Goal: Transaction & Acquisition: Download file/media

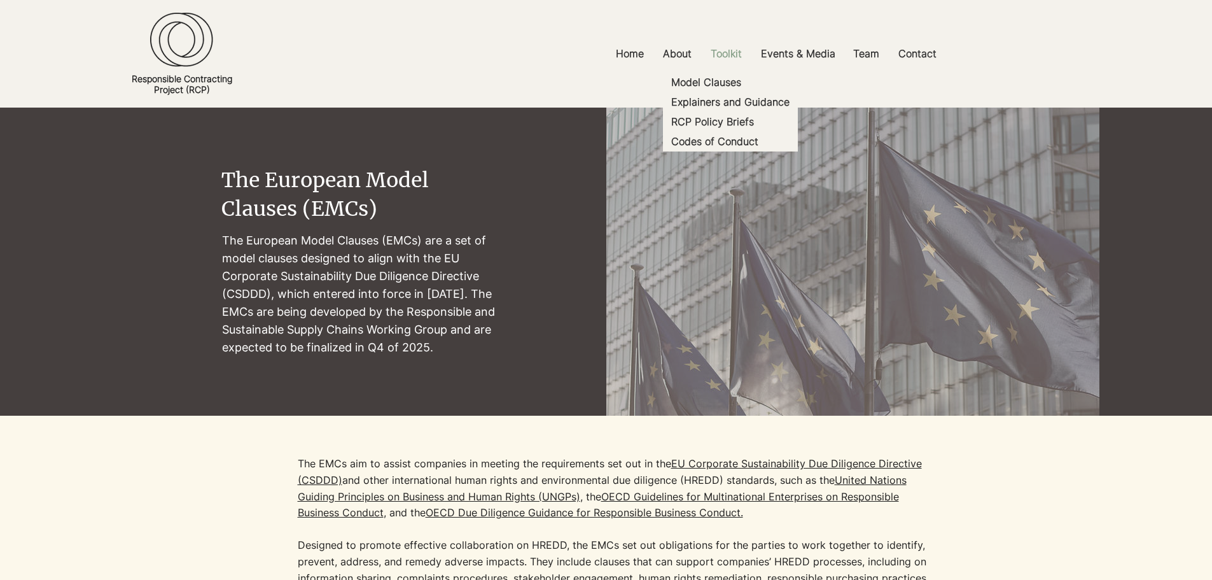
click at [722, 53] on p "Toolkit" at bounding box center [727, 53] width 44 height 29
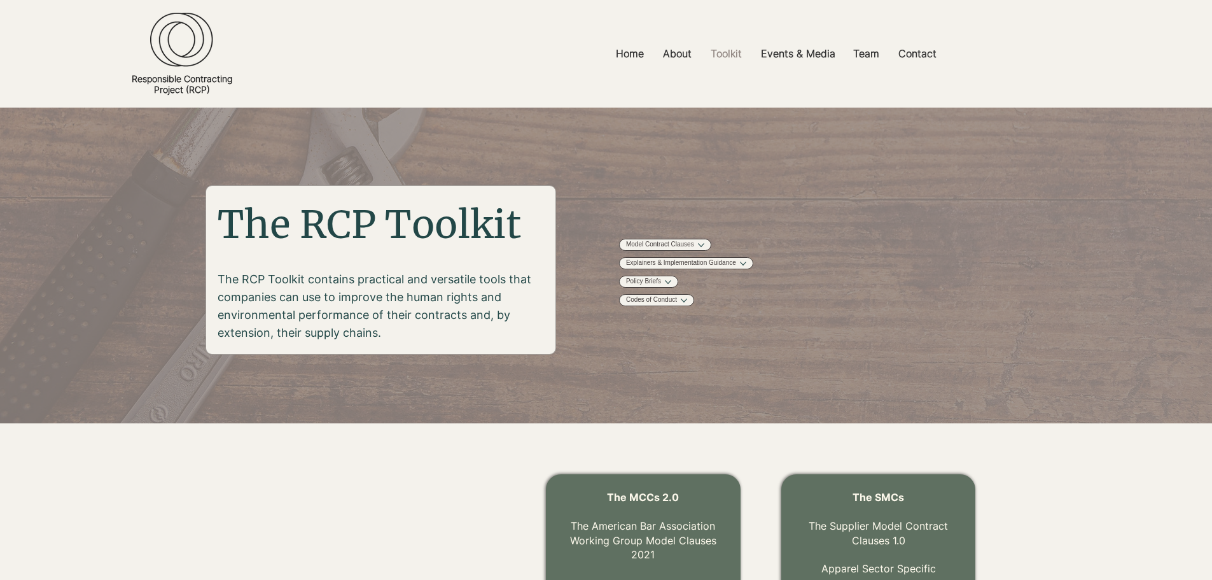
drag, startPoint x: 220, startPoint y: 276, endPoint x: 384, endPoint y: 330, distance: 172.5
click at [384, 330] on p "The RCP Toolkit contains practical and versatile tools that companies can use t…" at bounding box center [381, 306] width 327 height 71
copy p "The RCP Toolkit contains practical and versatile tools that companies can use t…"
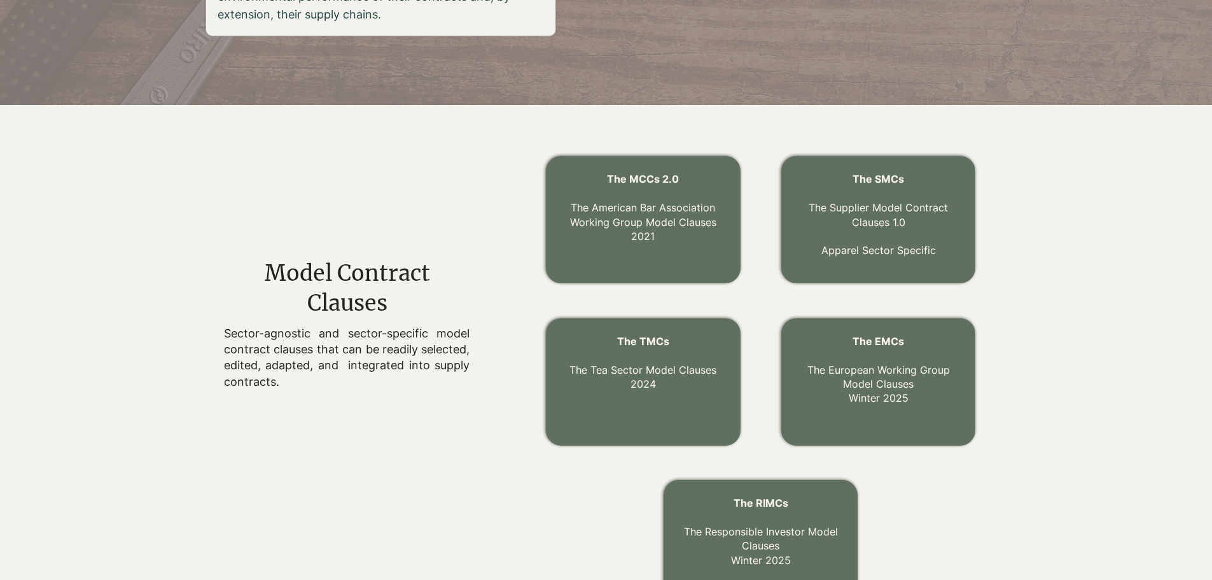
scroll to position [382, 0]
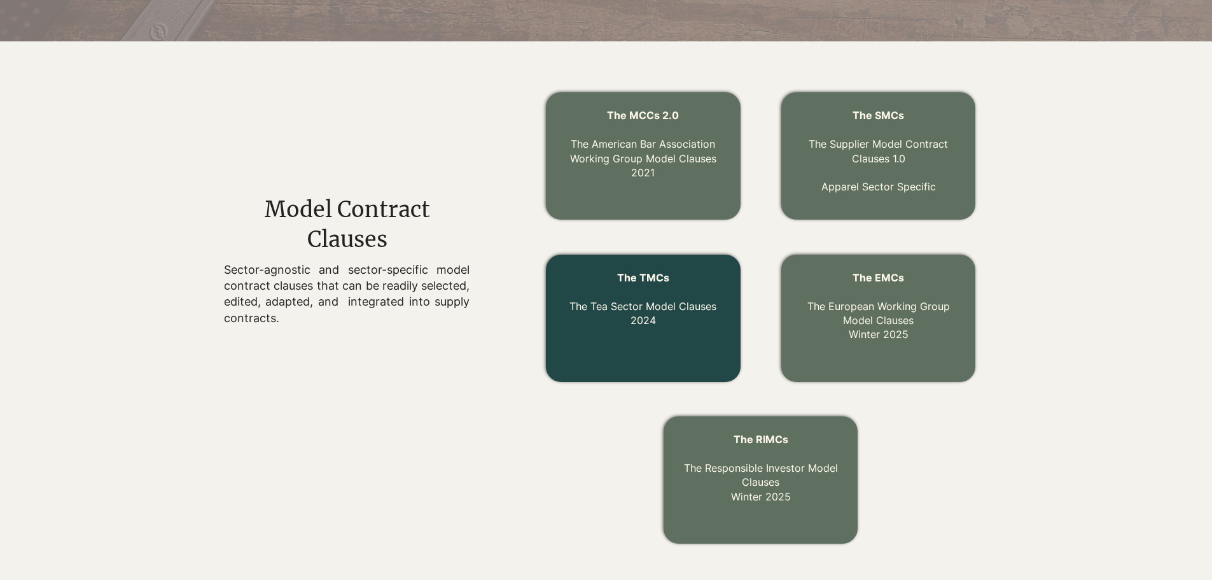
click at [642, 306] on link "The TMCs The Tea Sector Model Clauses 2024" at bounding box center [643, 298] width 147 height 55
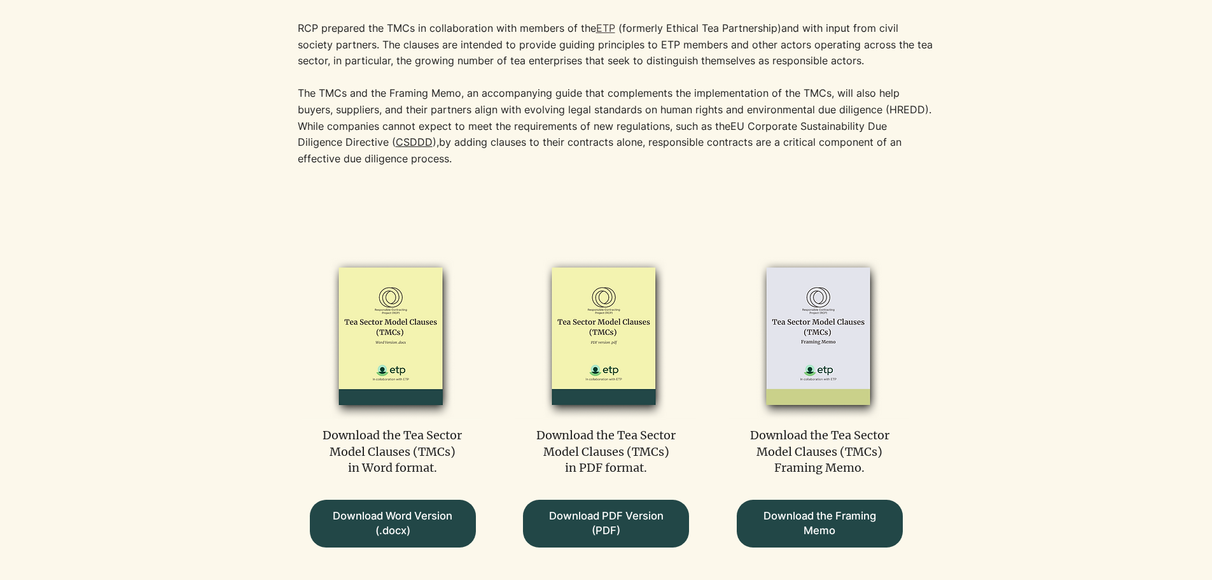
scroll to position [509, 0]
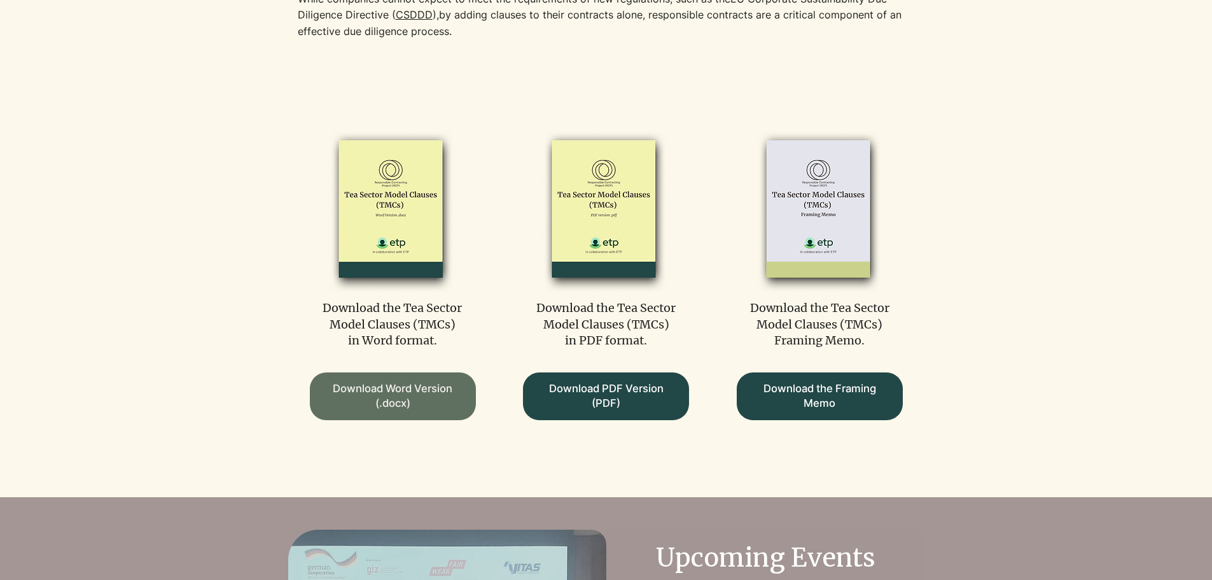
click at [413, 382] on span "Download Word Version (.docx)" at bounding box center [392, 396] width 143 height 30
